Goal: Task Accomplishment & Management: Manage account settings

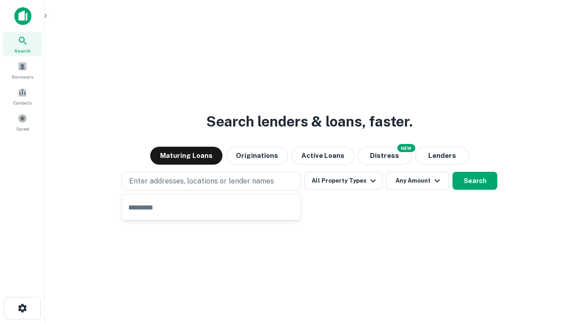
type input "**********"
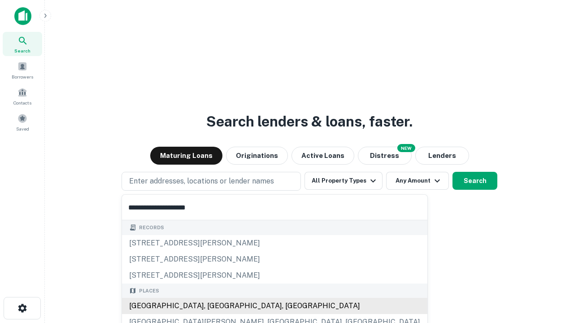
click at [214, 306] on div "[GEOGRAPHIC_DATA], [GEOGRAPHIC_DATA], [GEOGRAPHIC_DATA]" at bounding box center [274, 306] width 305 height 16
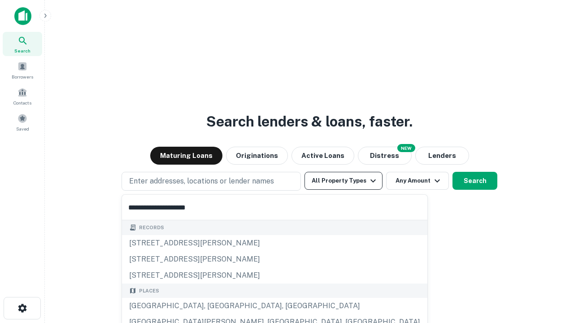
click at [343, 181] on button "All Property Types" at bounding box center [343, 181] width 78 height 18
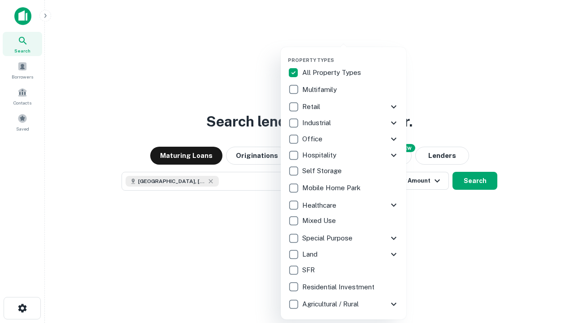
click at [350, 54] on button "button" at bounding box center [350, 54] width 125 height 0
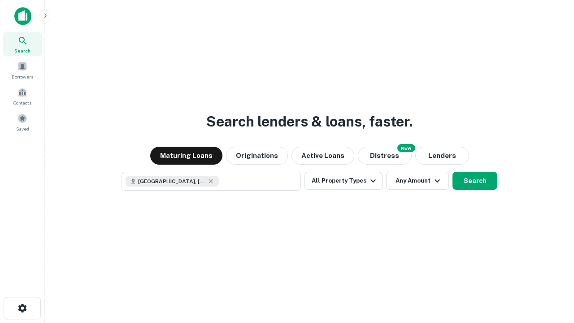
scroll to position [14, 0]
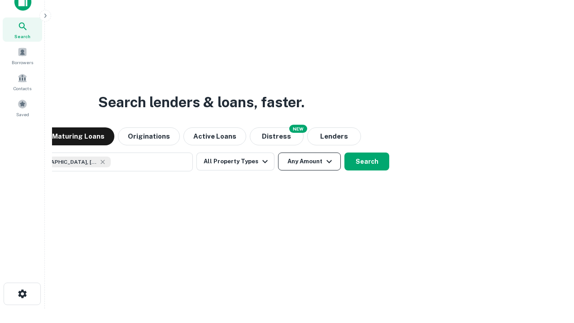
click at [278, 152] on button "Any Amount" at bounding box center [309, 161] width 63 height 18
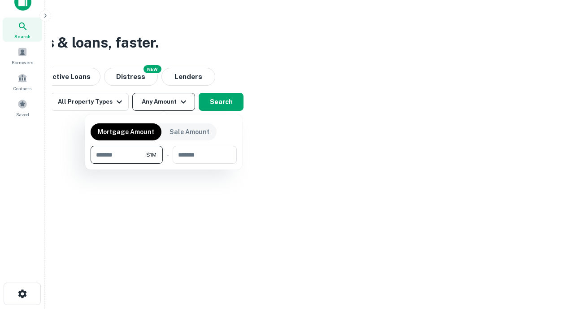
type input "*******"
click at [164, 164] on button "button" at bounding box center [164, 164] width 146 height 0
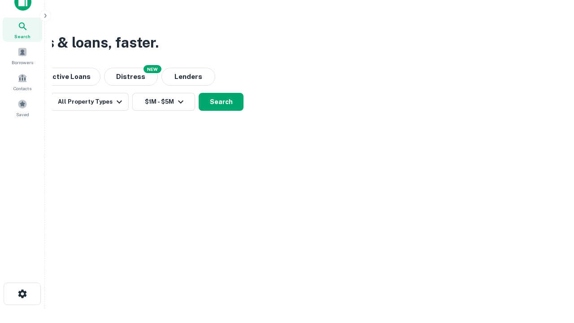
scroll to position [5, 165]
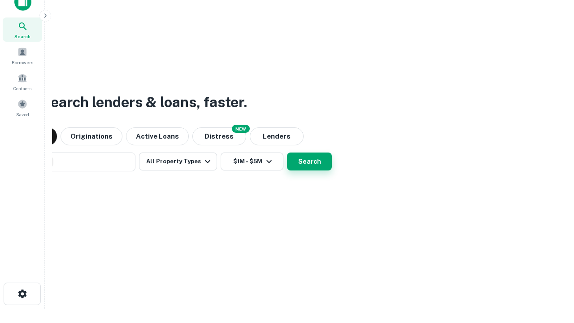
click at [287, 152] on button "Search" at bounding box center [309, 161] width 45 height 18
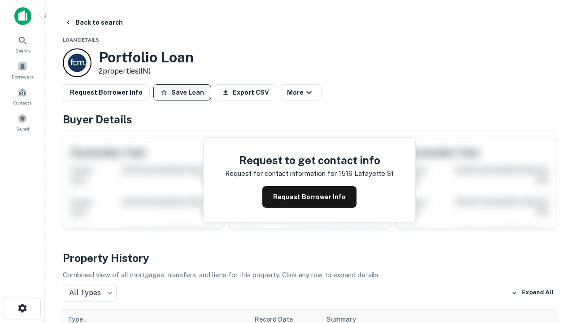
click at [182, 92] on button "Save Loan" at bounding box center [182, 92] width 58 height 16
click at [184, 92] on button "Loan Saved" at bounding box center [184, 92] width 62 height 16
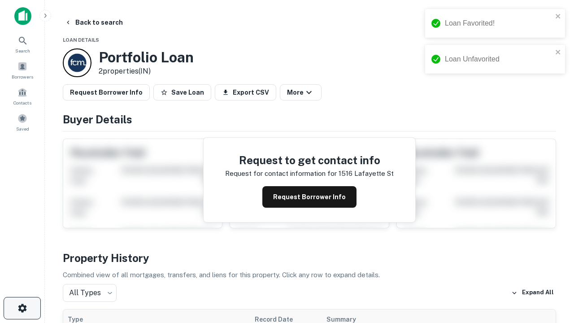
click at [22, 308] on icon "button" at bounding box center [22, 307] width 11 height 11
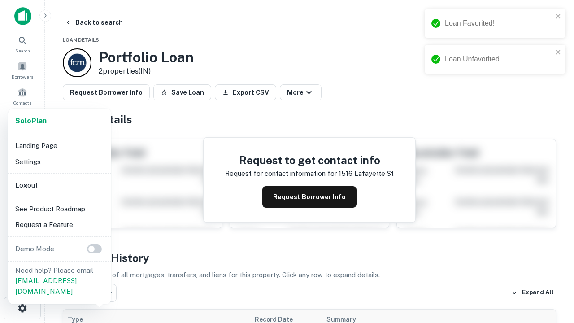
click at [59, 185] on li "Logout" at bounding box center [60, 185] width 96 height 16
